Goal: Book appointment/travel/reservation

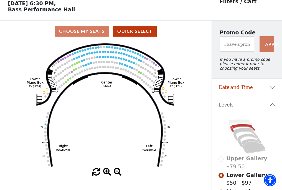
scroll to position [26, 0]
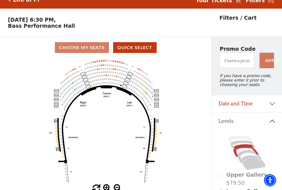
scroll to position [26, 0]
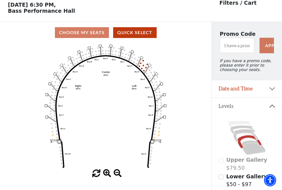
scroll to position [26, 0]
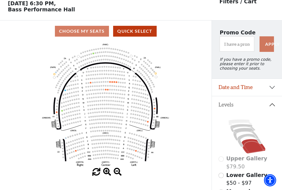
scroll to position [26, 0]
